Goal: Task Accomplishment & Management: Manage account settings

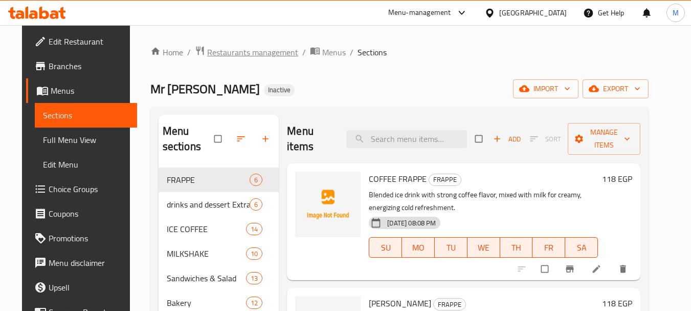
click at [217, 54] on span "Restaurants management" at bounding box center [252, 52] width 91 height 12
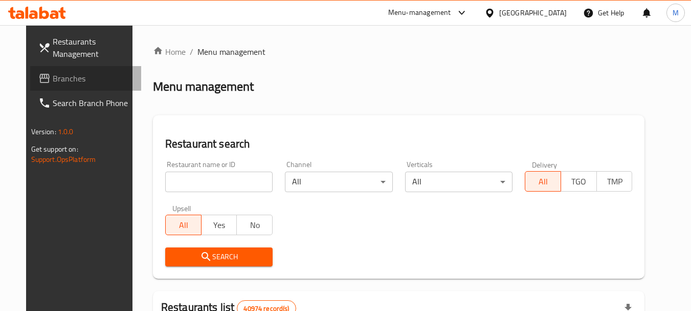
click at [67, 79] on span "Branches" at bounding box center [93, 78] width 81 height 12
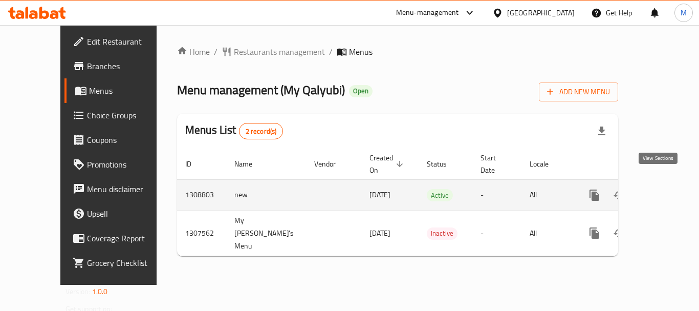
click at [664, 190] on icon "enhanced table" at bounding box center [668, 194] width 9 height 9
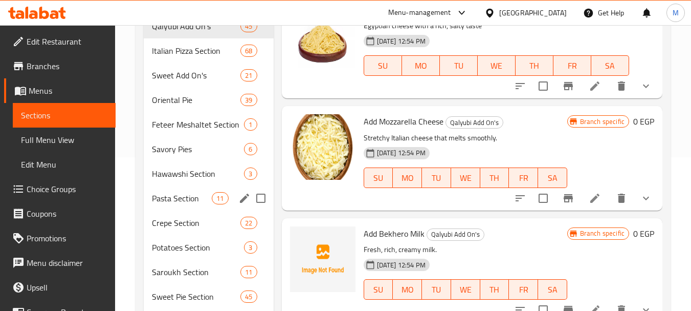
scroll to position [307, 0]
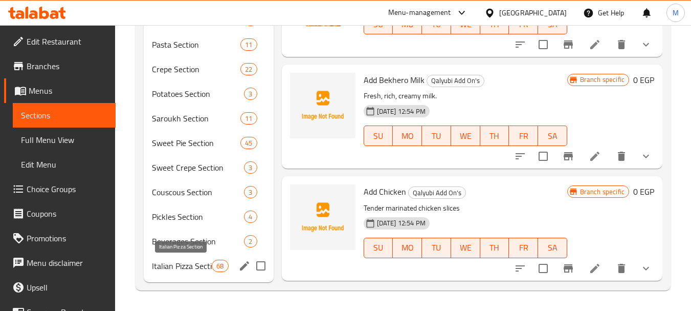
drag, startPoint x: 197, startPoint y: 260, endPoint x: 203, endPoint y: 107, distance: 153.1
click at [197, 261] on span "Italian Pizza Section" at bounding box center [182, 265] width 60 height 12
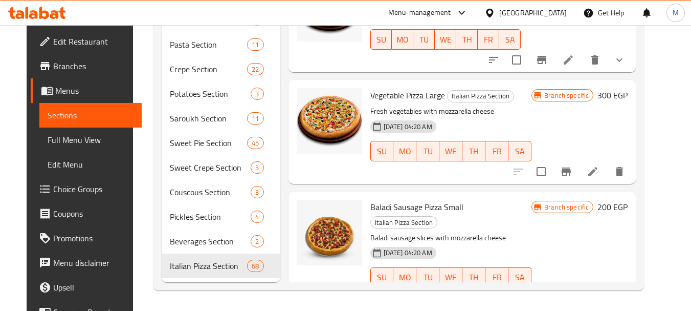
scroll to position [102, 0]
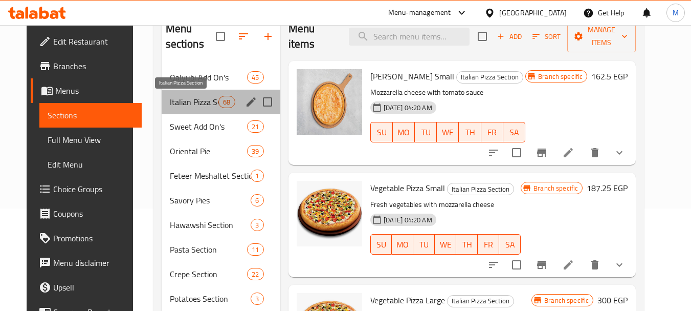
click at [201, 98] on span "Italian Pizza Section" at bounding box center [194, 102] width 49 height 12
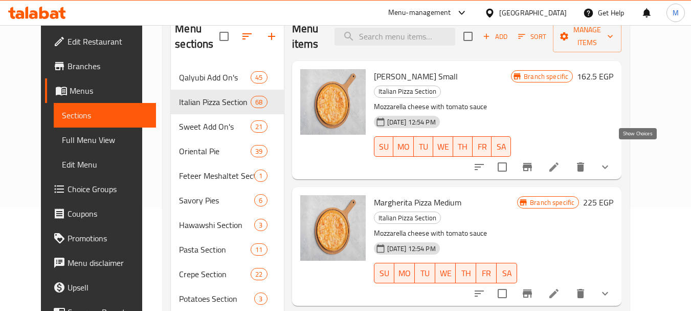
click at [611, 161] on icon "show more" at bounding box center [605, 167] width 12 height 12
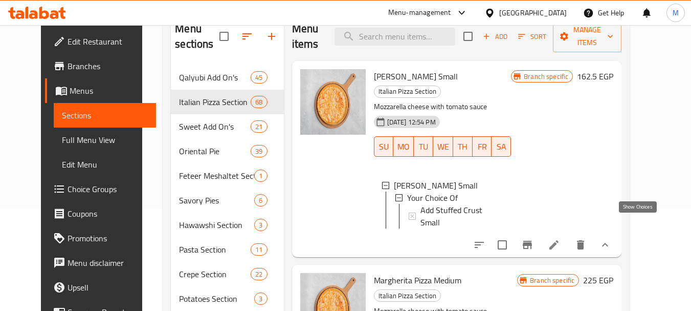
click at [611, 238] on icon "show more" at bounding box center [605, 244] width 12 height 12
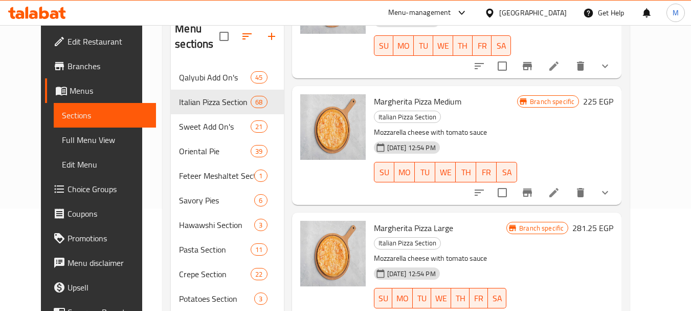
scroll to position [102, 0]
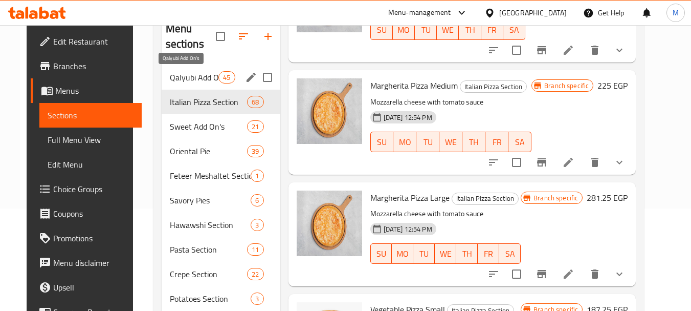
click at [202, 80] on span "Qalyubi Add On's" at bounding box center [194, 77] width 49 height 12
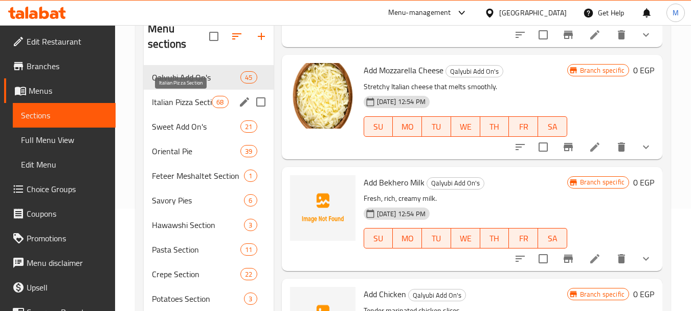
click at [207, 100] on span "Italian Pizza Section" at bounding box center [182, 102] width 60 height 12
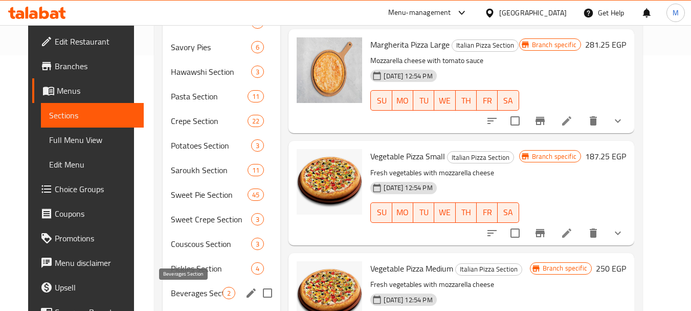
scroll to position [307, 0]
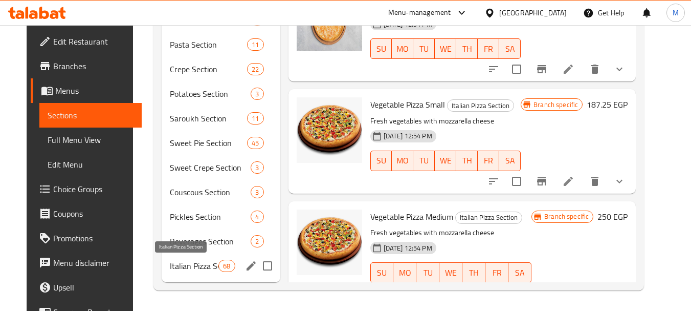
click at [199, 266] on span "Italian Pizza Section" at bounding box center [194, 265] width 49 height 12
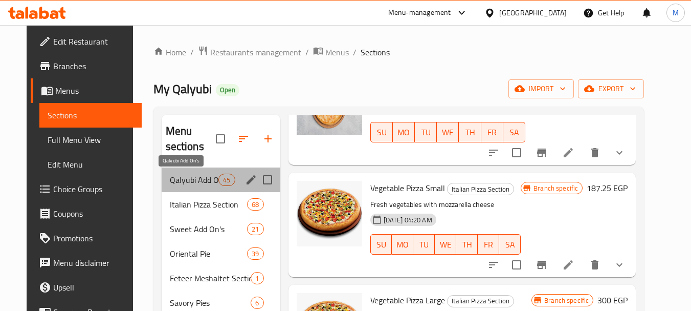
click at [193, 180] on span "Qalyubi Add On's" at bounding box center [194, 179] width 49 height 12
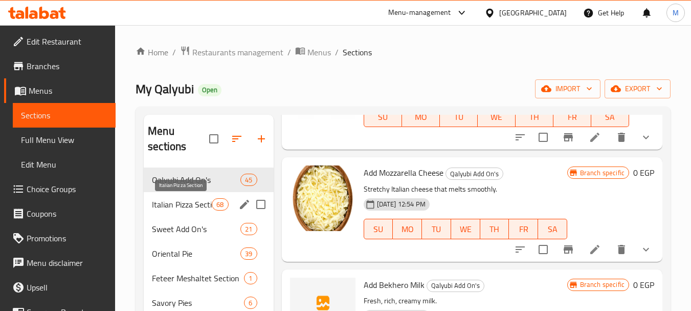
click at [191, 208] on span "Italian Pizza Section" at bounding box center [182, 204] width 60 height 12
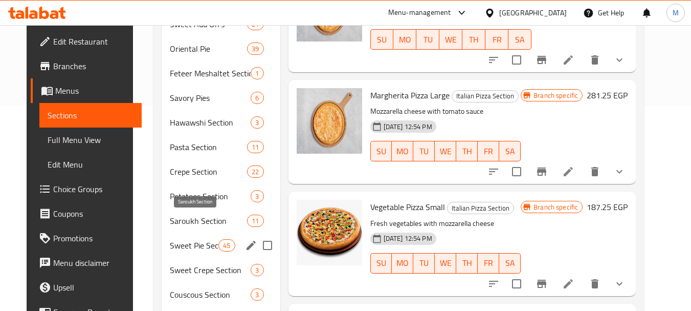
scroll to position [307, 0]
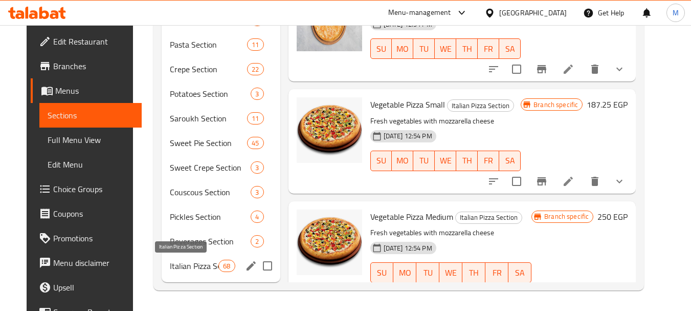
click at [209, 269] on span "Italian Pizza Section" at bounding box center [194, 265] width 49 height 12
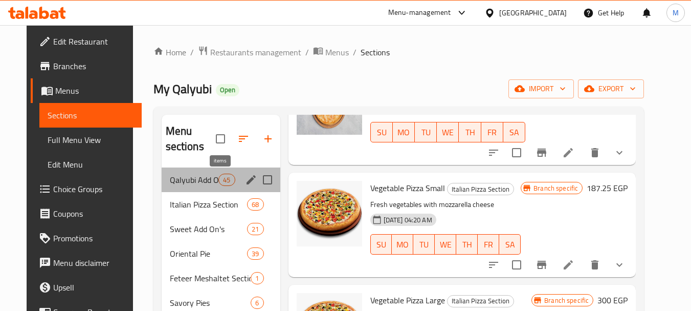
click at [219, 180] on span "45" at bounding box center [226, 180] width 15 height 10
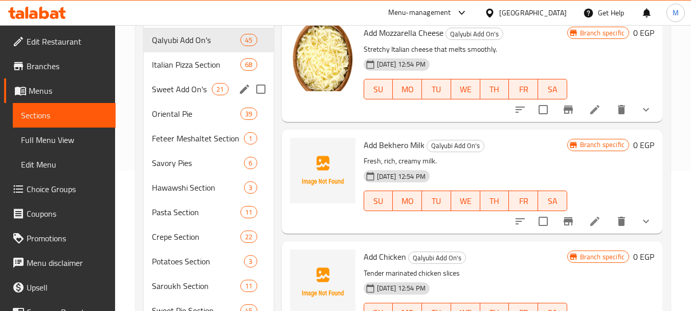
scroll to position [102, 0]
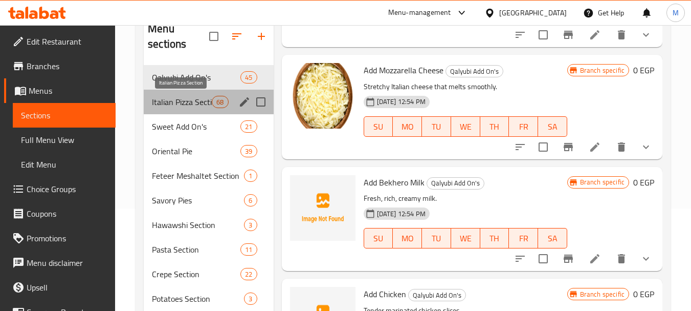
click at [196, 102] on span "Italian Pizza Section" at bounding box center [182, 102] width 60 height 12
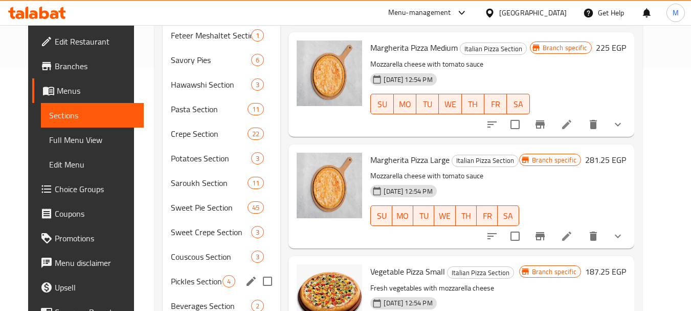
scroll to position [307, 0]
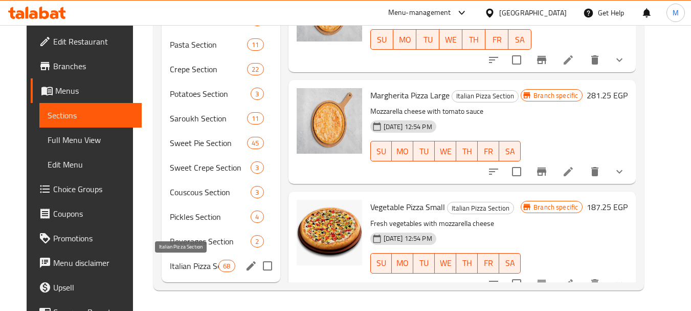
click at [195, 273] on div "Italian Pizza Section 68" at bounding box center [221, 265] width 119 height 25
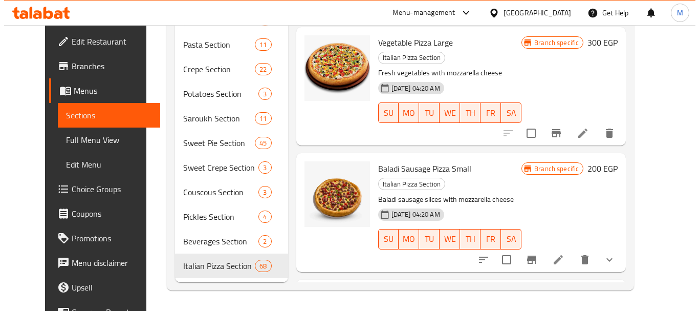
scroll to position [205, 0]
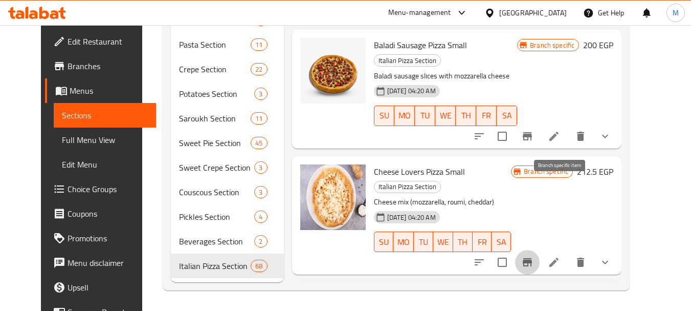
click at [532, 258] on icon "Branch-specific-item" at bounding box center [527, 262] width 9 height 8
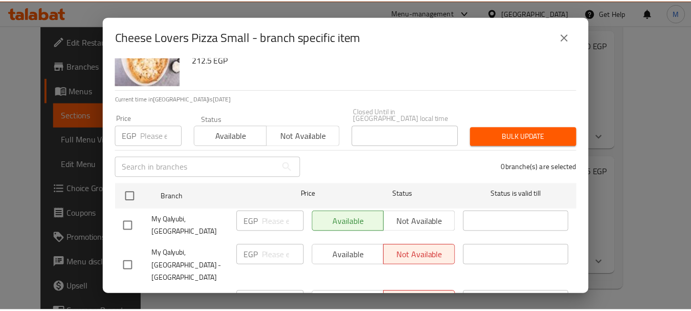
scroll to position [77, 0]
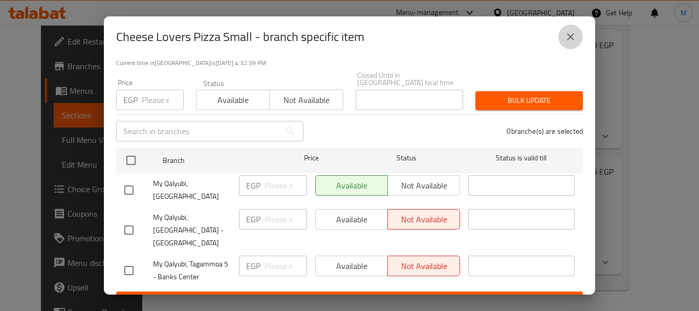
click at [566, 30] on button "close" at bounding box center [570, 37] width 25 height 25
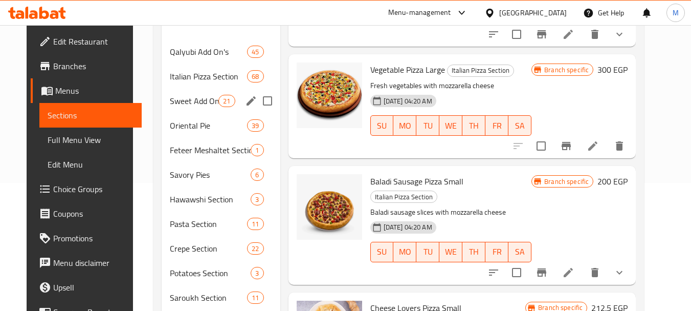
scroll to position [0, 0]
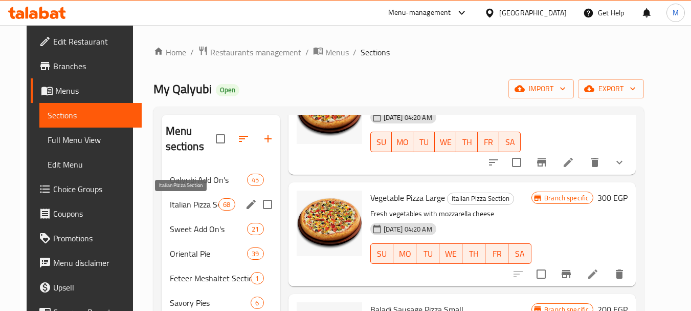
click at [202, 206] on span "Italian Pizza Section" at bounding box center [194, 204] width 49 height 12
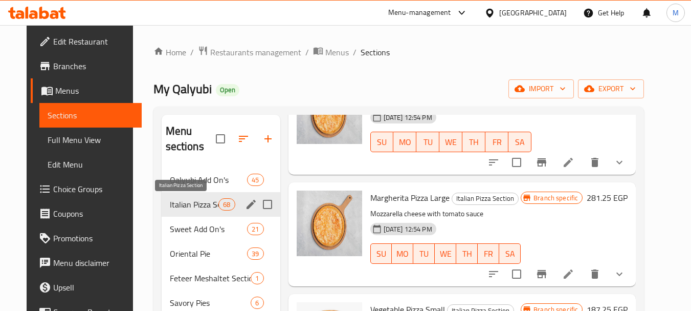
click at [186, 207] on span "Italian Pizza Section" at bounding box center [194, 204] width 49 height 12
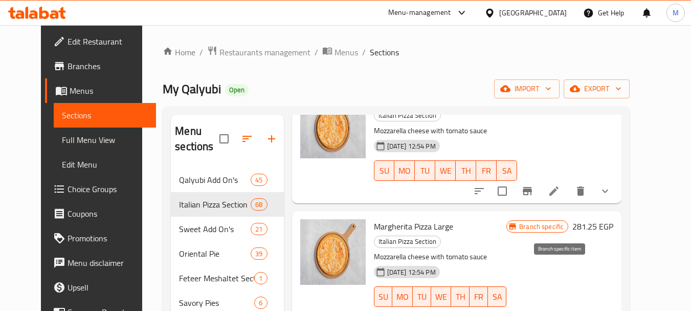
click at [532, 310] on icon "Branch-specific-item" at bounding box center [527, 317] width 9 height 8
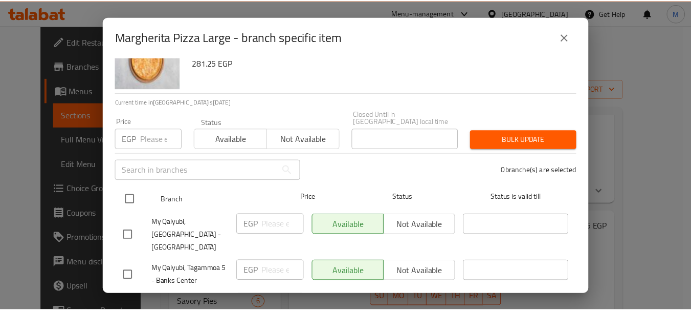
scroll to position [77, 0]
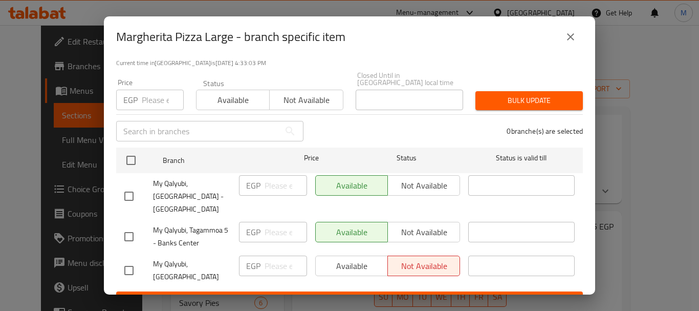
click at [569, 36] on icon "close" at bounding box center [570, 36] width 7 height 7
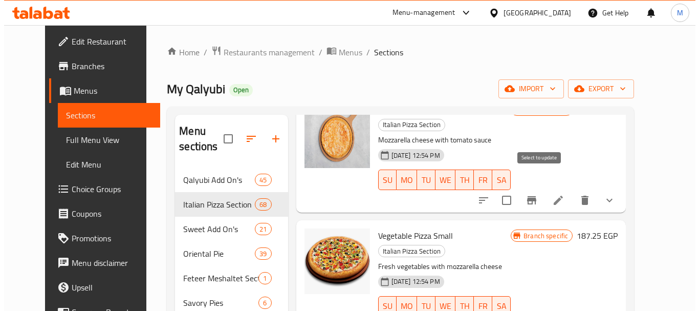
scroll to position [409, 0]
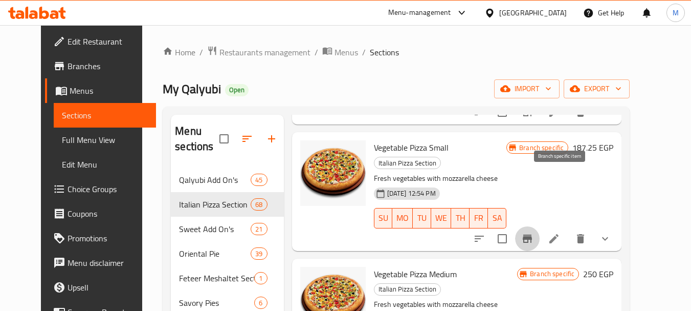
click at [534, 232] on icon "Branch-specific-item" at bounding box center [527, 238] width 12 height 12
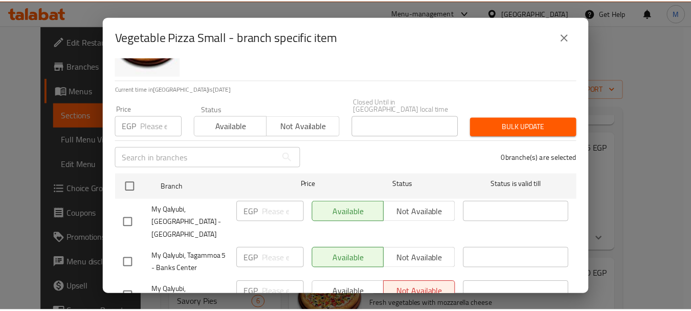
scroll to position [77, 0]
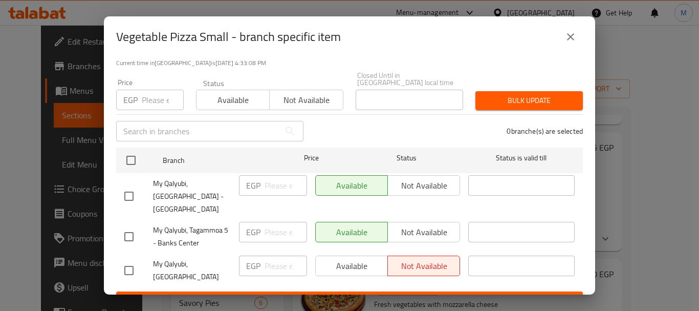
click at [572, 40] on icon "close" at bounding box center [570, 37] width 12 height 12
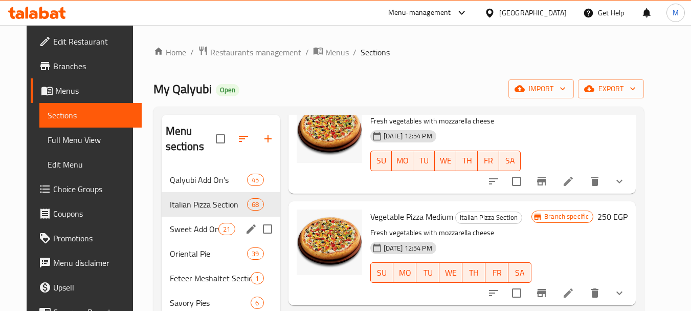
click at [190, 232] on span "Sweet Add On's" at bounding box center [194, 229] width 49 height 12
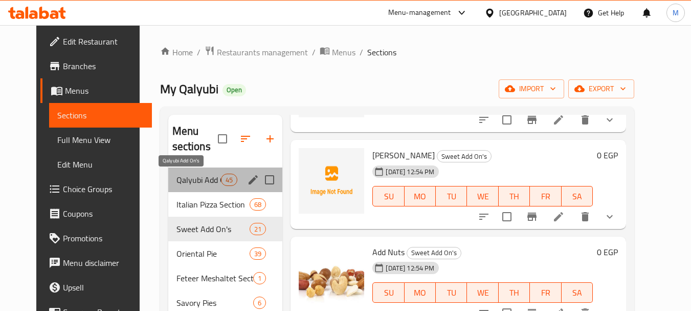
click at [202, 182] on span "Qalyubi Add On's" at bounding box center [199, 179] width 45 height 12
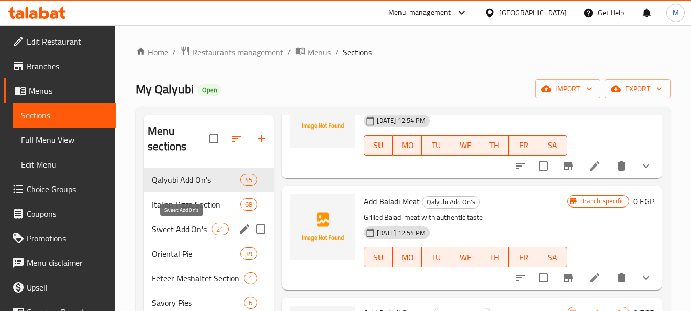
click at [211, 226] on span "Sweet Add On's" at bounding box center [182, 229] width 60 height 12
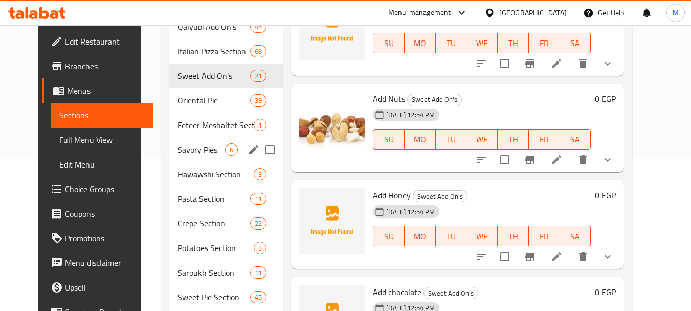
scroll to position [153, 0]
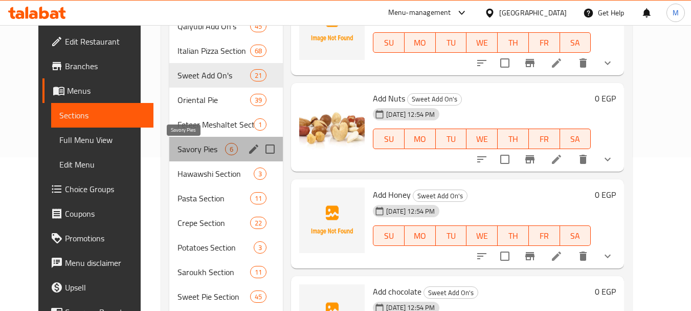
click at [203, 143] on span "Savory Pies" at bounding box center [202, 149] width 48 height 12
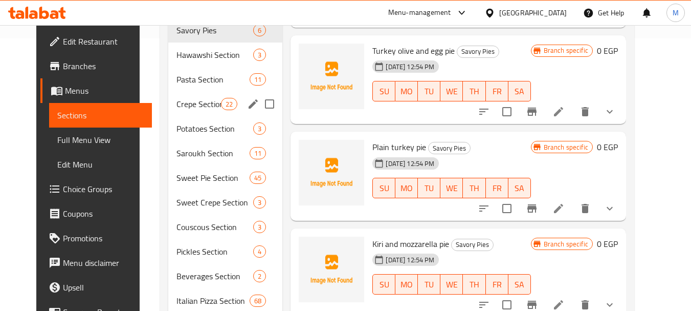
scroll to position [256, 0]
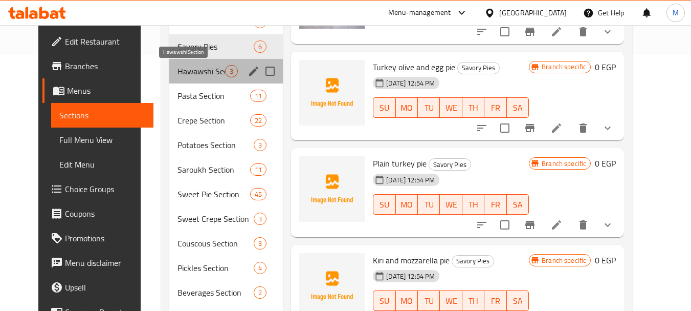
click at [188, 72] on span "Hawawshi Section" at bounding box center [202, 71] width 48 height 12
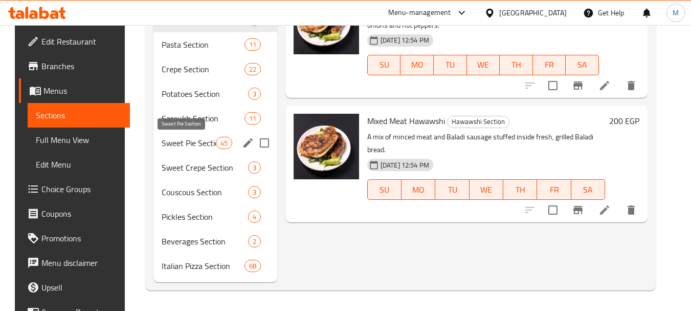
scroll to position [256, 0]
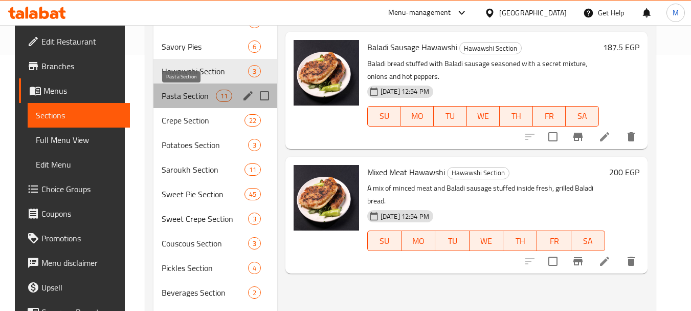
click at [191, 96] on span "Pasta Section" at bounding box center [189, 96] width 54 height 12
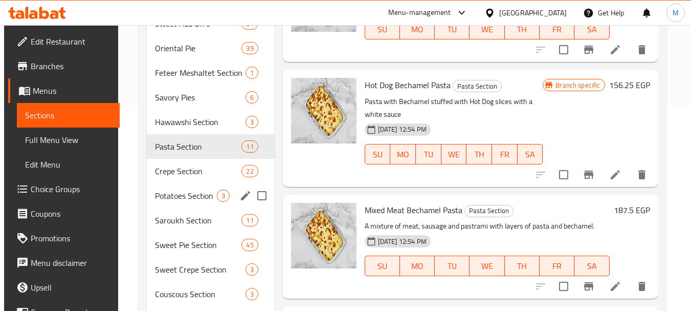
scroll to position [205, 0]
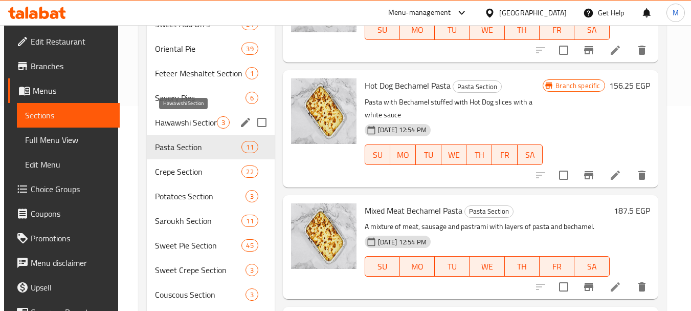
click at [190, 120] on span "Hawawshi Section" at bounding box center [186, 122] width 62 height 12
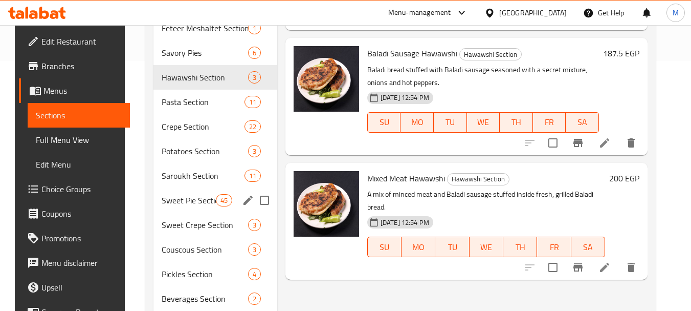
scroll to position [307, 0]
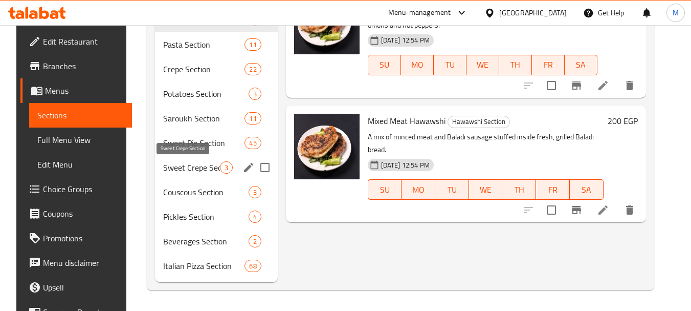
click at [179, 168] on span "Sweet Crepe Section" at bounding box center [191, 167] width 57 height 12
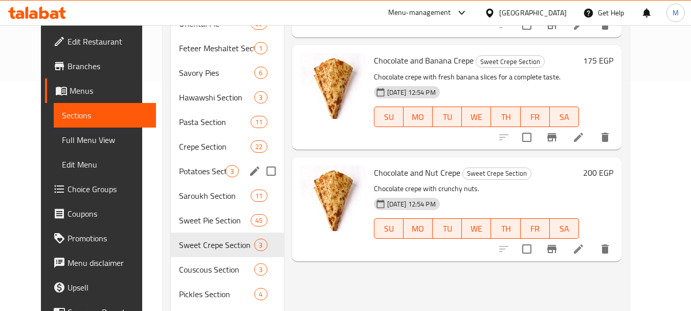
scroll to position [205, 0]
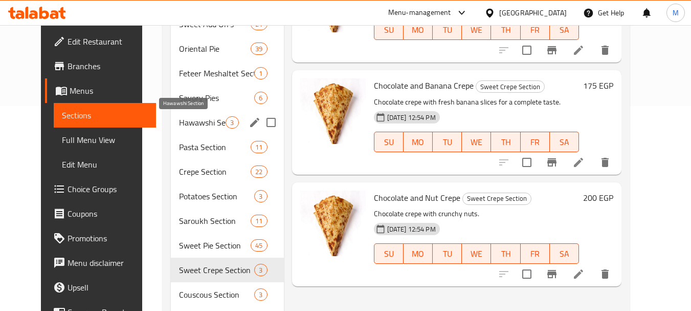
click at [189, 123] on span "Hawawshi Section" at bounding box center [202, 122] width 47 height 12
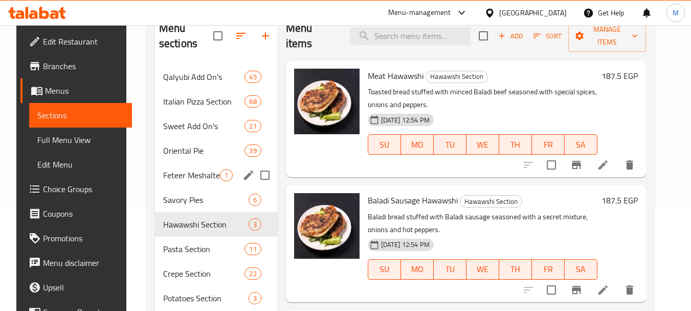
scroll to position [102, 0]
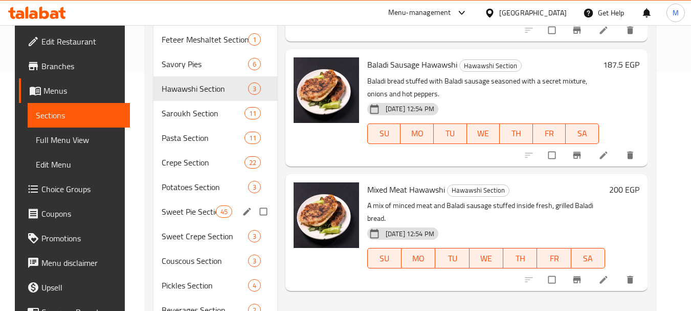
scroll to position [256, 0]
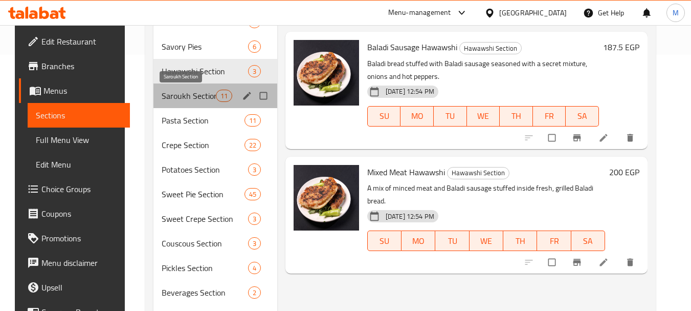
click at [181, 97] on span "Saroukh Section" at bounding box center [189, 96] width 54 height 12
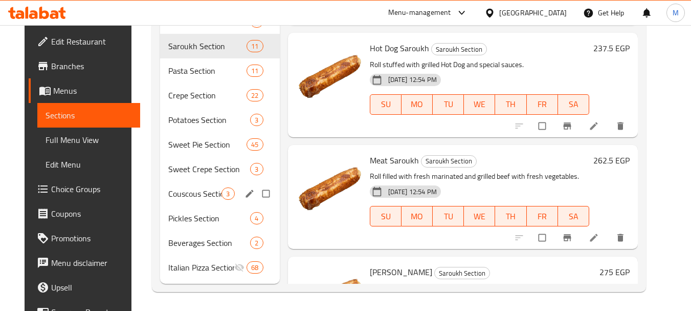
scroll to position [307, 0]
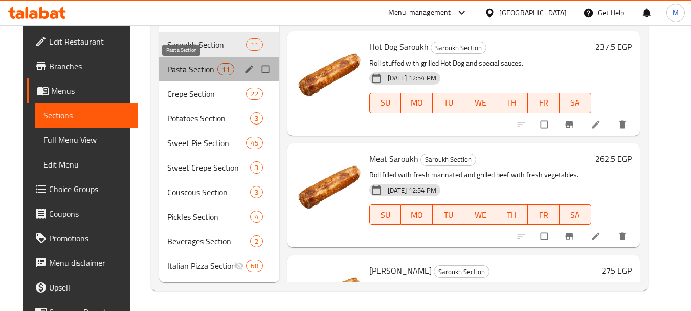
click at [177, 74] on span "Pasta Section" at bounding box center [192, 69] width 51 height 12
